Goal: Find specific page/section: Find specific page/section

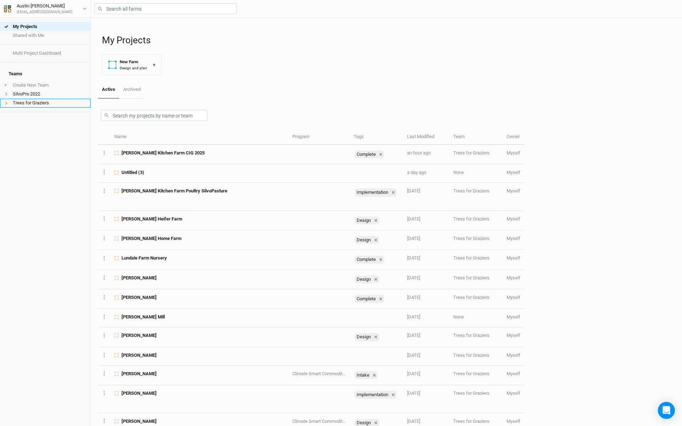
click at [47, 99] on li "Trees for Graziers" at bounding box center [45, 103] width 91 height 9
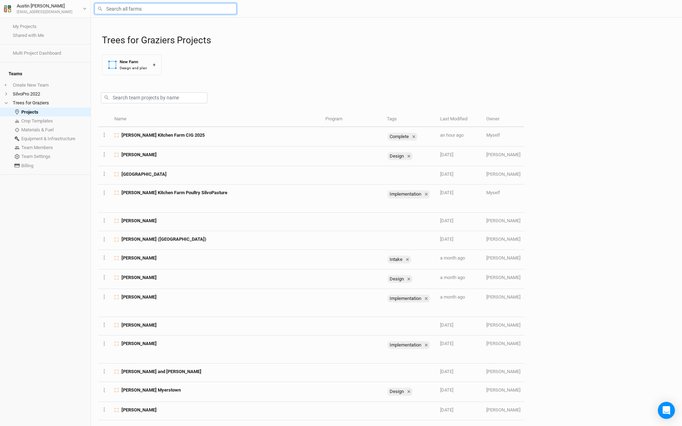
click at [153, 5] on input "text" at bounding box center [165, 8] width 142 height 11
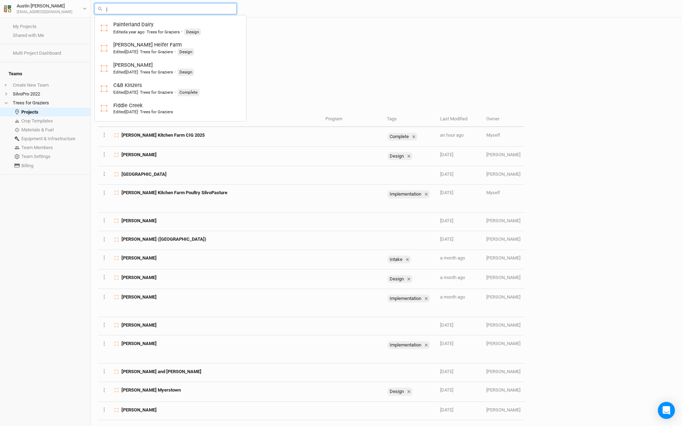
type input "jo"
type input "[PERSON_NAME]"
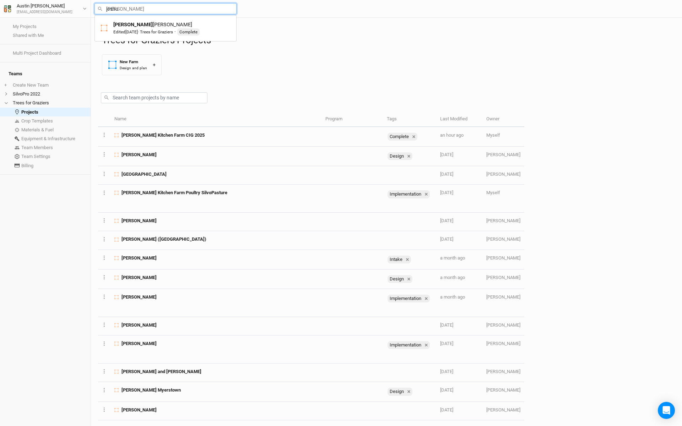
type input "[PERSON_NAME]"
click at [152, 28] on div "[PERSON_NAME] Edited [DATE] · Trees for [PERSON_NAME] · Complete" at bounding box center [156, 28] width 86 height 15
